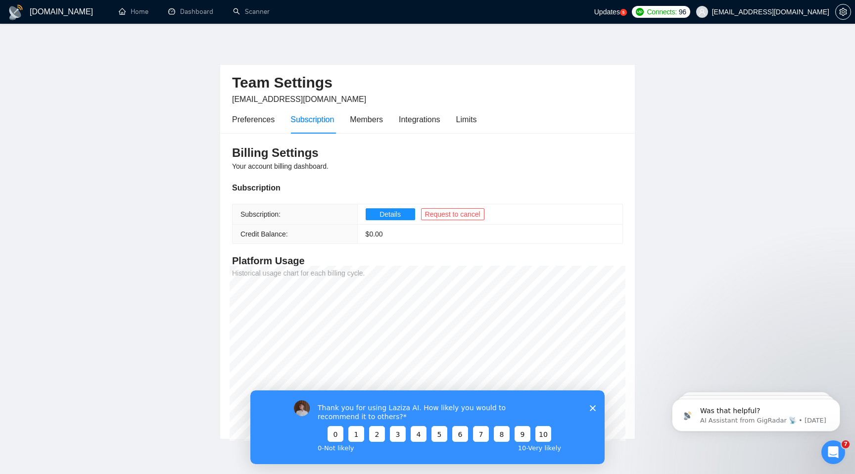
click at [828, 455] on icon "Open Intercom Messenger" at bounding box center [833, 452] width 16 height 16
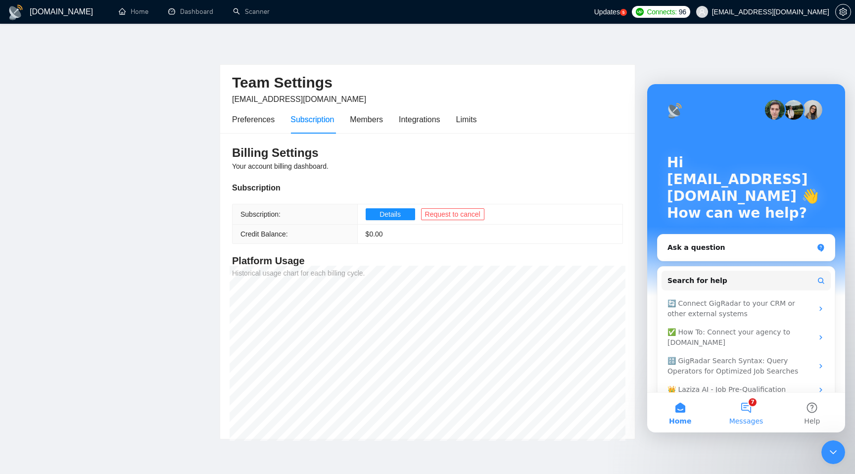
click at [760, 416] on button "7 Messages" at bounding box center [746, 413] width 66 height 40
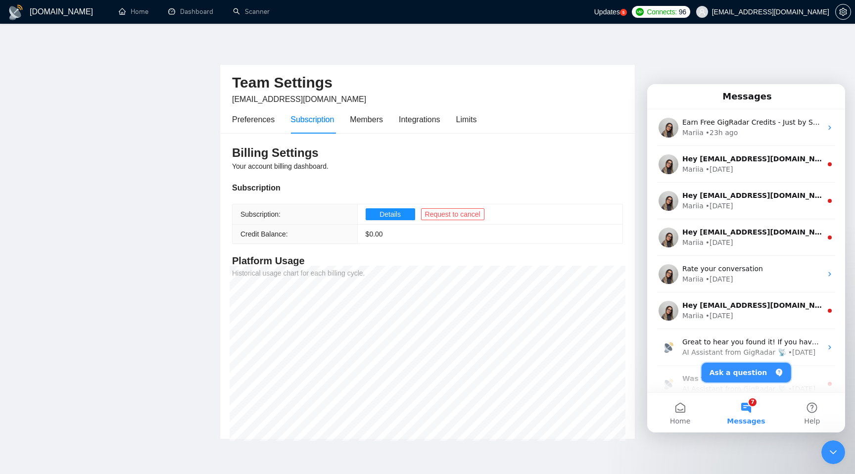
click at [740, 366] on button "Ask a question" at bounding box center [746, 373] width 90 height 20
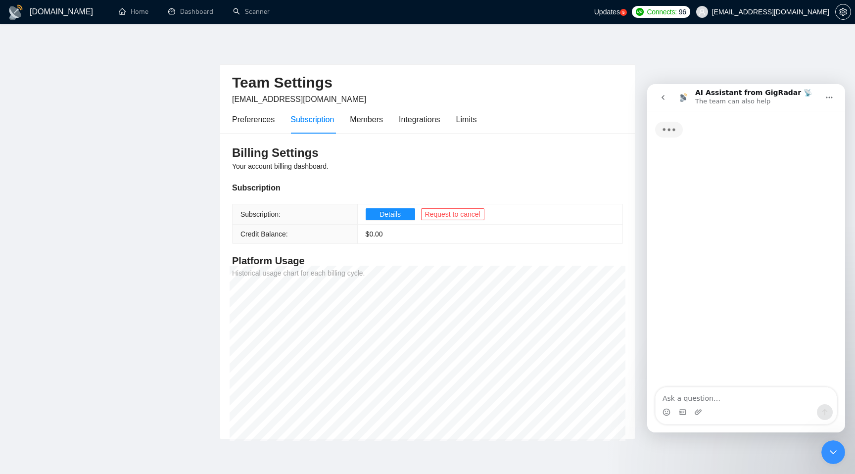
click at [728, 391] on textarea "Ask a question…" at bounding box center [745, 395] width 181 height 17
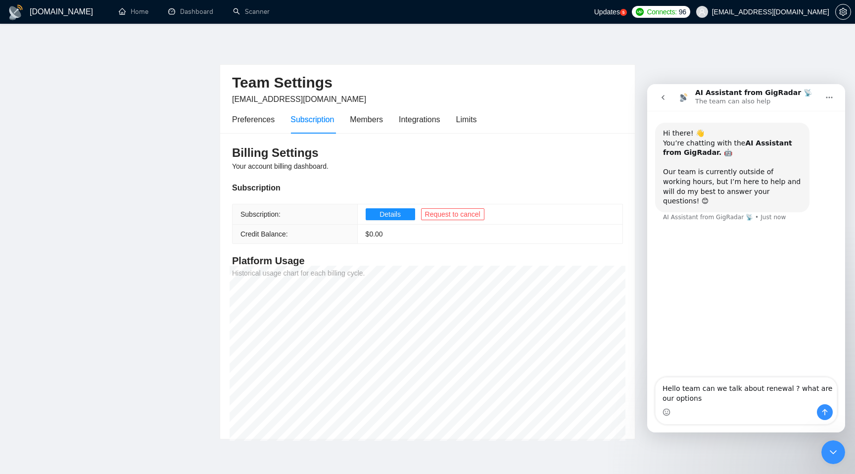
type textarea "Hello team can we talk about renewal ? what are our options ?"
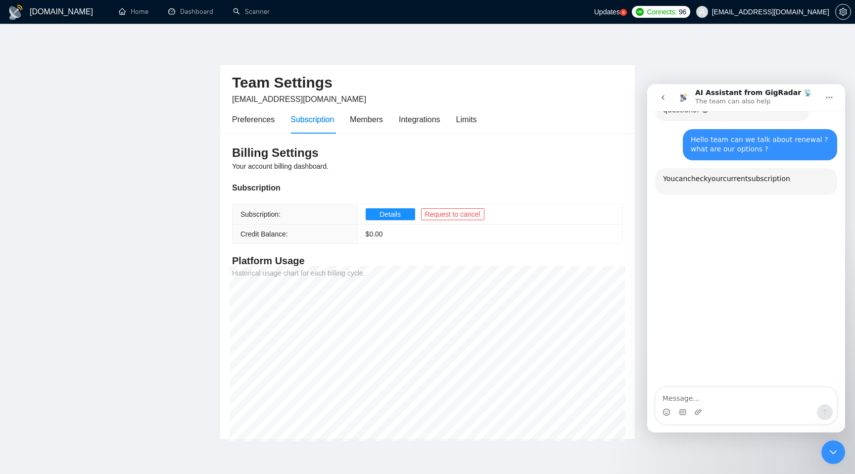
scroll to position [102, 0]
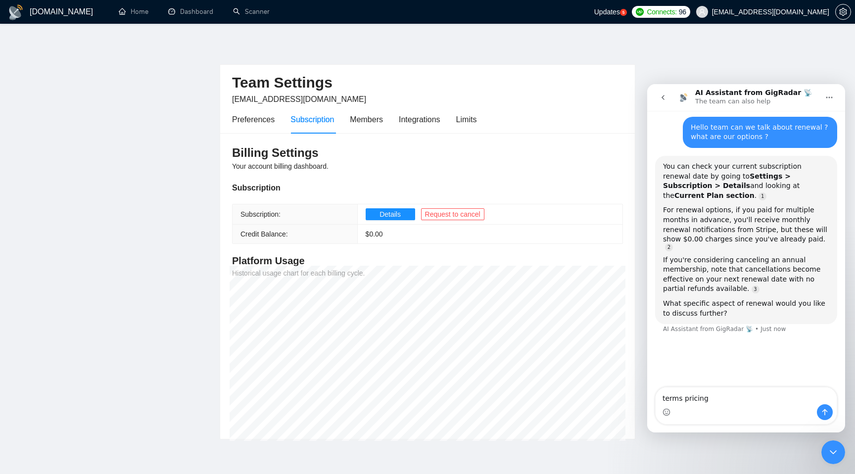
type textarea "terms pricing"
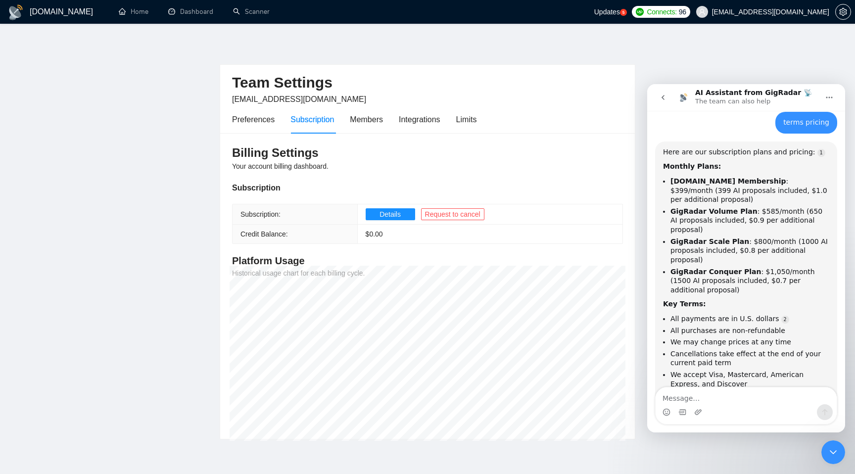
scroll to position [336, 0]
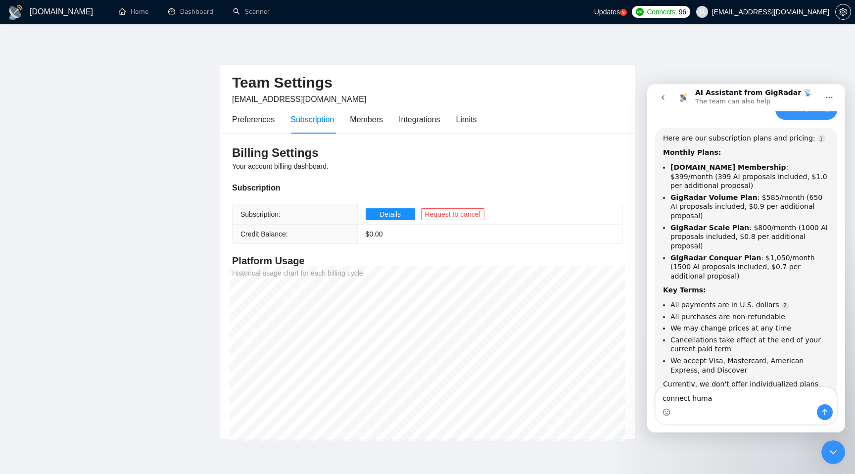
type textarea "connect human"
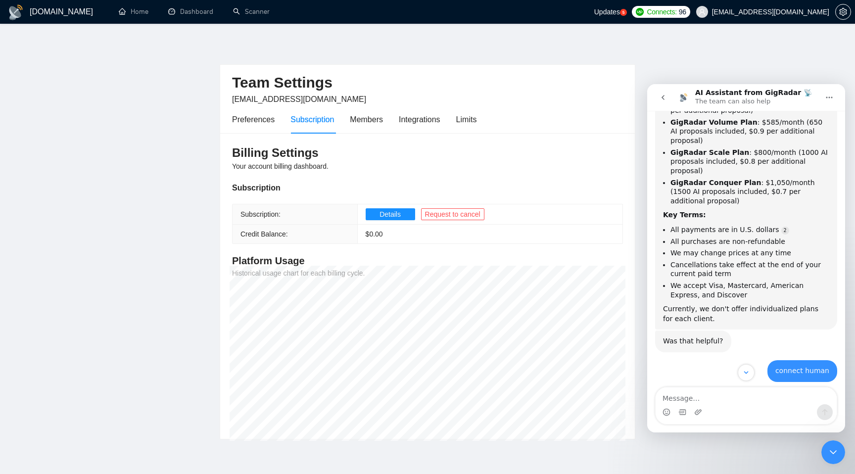
scroll to position [424, 0]
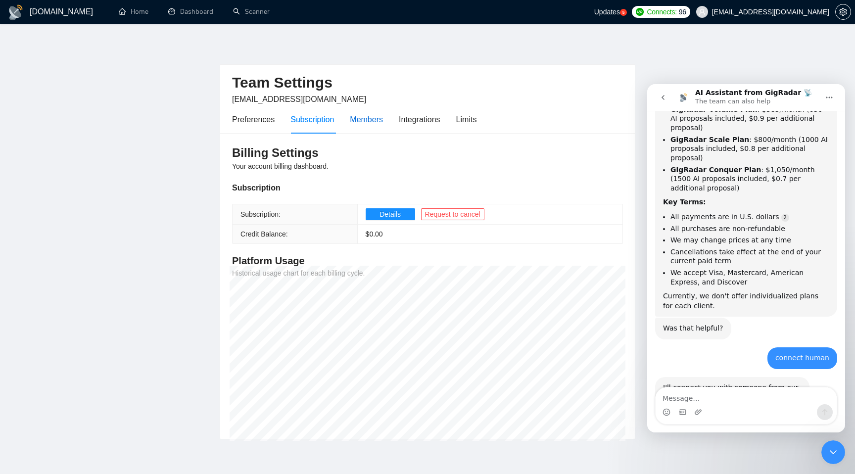
click at [365, 114] on div "Members" at bounding box center [366, 119] width 33 height 12
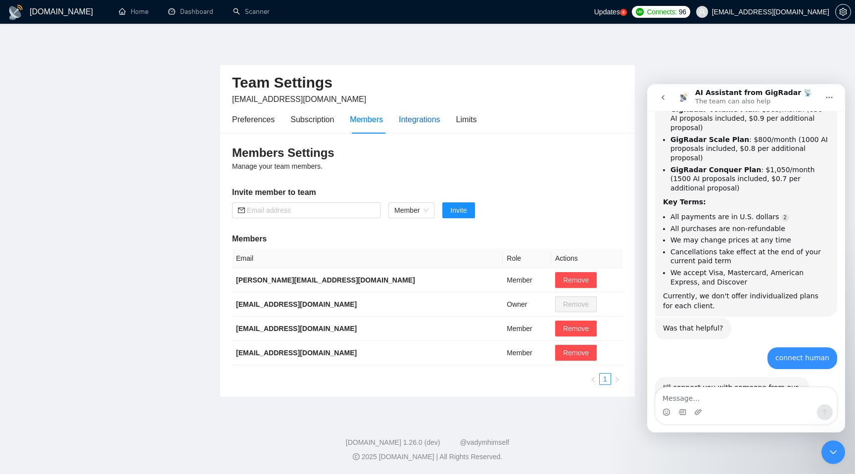
click at [407, 118] on div "Integrations" at bounding box center [420, 119] width 42 height 12
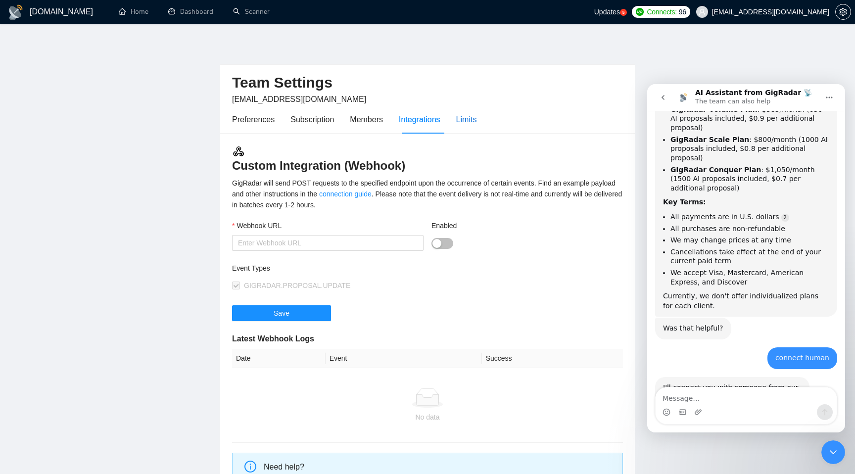
click at [477, 120] on div "Limits" at bounding box center [466, 119] width 21 height 12
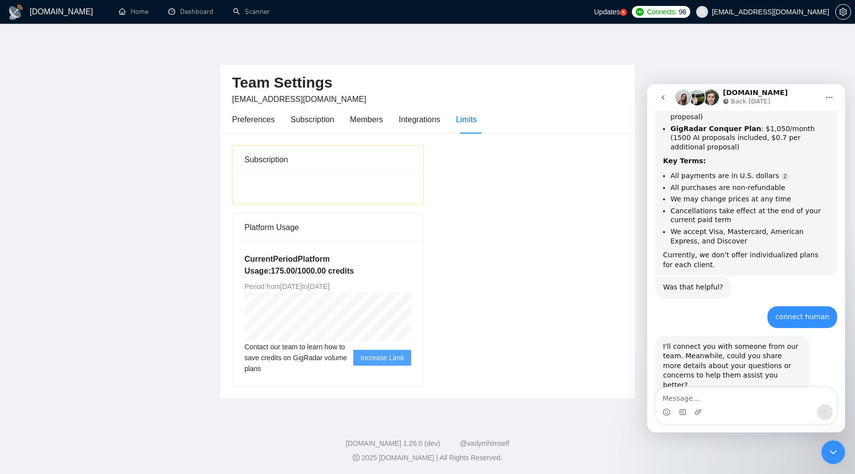
scroll to position [484, 0]
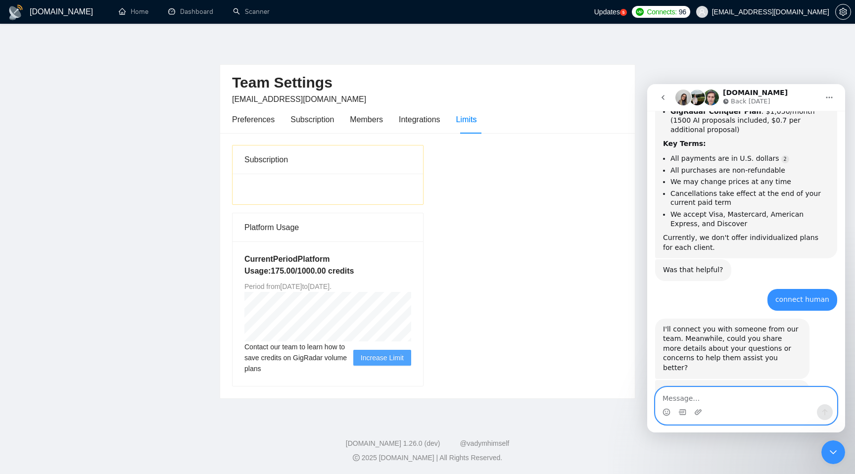
click at [749, 400] on textarea "Message…" at bounding box center [745, 395] width 181 height 17
